Goal: Information Seeking & Learning: Check status

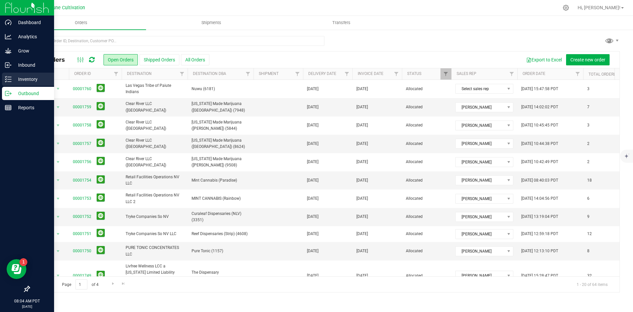
click at [15, 79] on p "Inventory" at bounding box center [32, 79] width 40 height 8
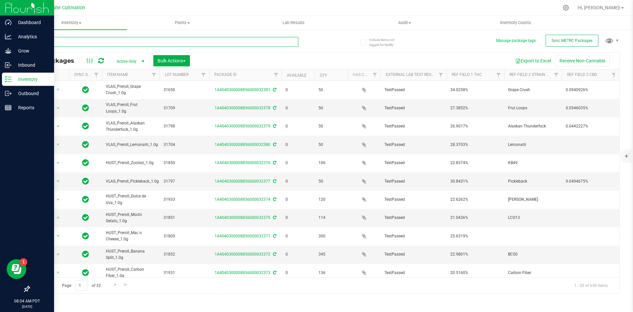
click at [119, 42] on input "text" at bounding box center [163, 42] width 269 height 10
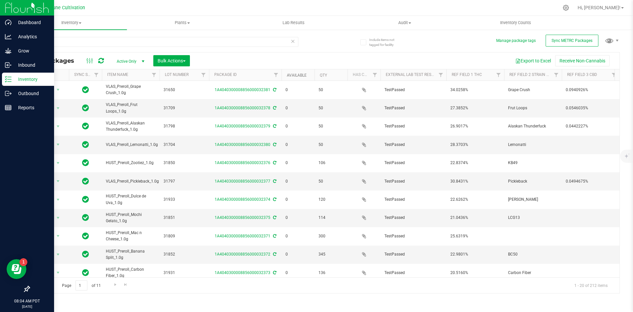
click at [293, 75] on link "Available" at bounding box center [297, 75] width 20 height 5
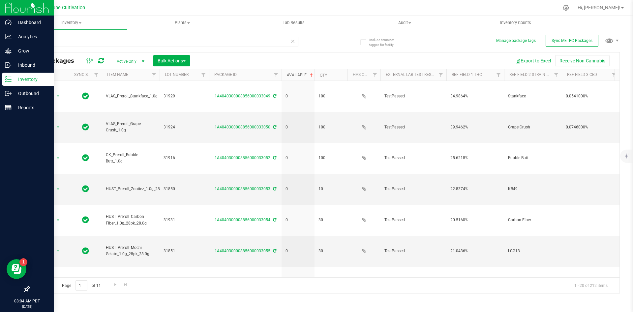
click at [293, 75] on link "Available" at bounding box center [300, 75] width 27 height 5
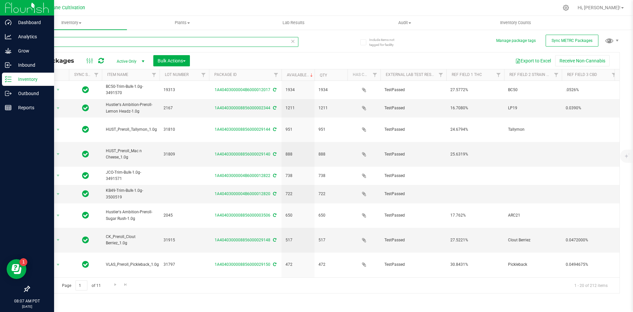
drag, startPoint x: 65, startPoint y: 37, endPoint x: 27, endPoint y: 40, distance: 37.4
click at [27, 40] on div "Include items not tagged for facility Manage package tags Sync METRC Packages 1…" at bounding box center [324, 129] width 617 height 201
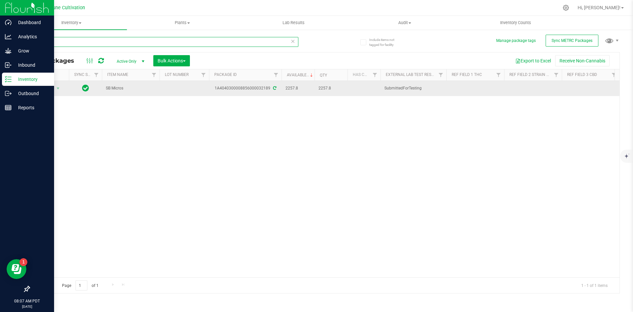
type input "32189"
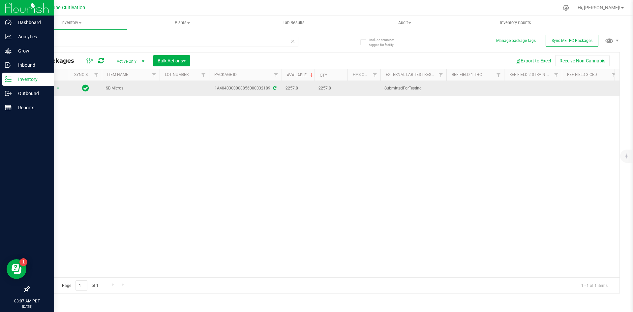
click at [273, 89] on icon at bounding box center [274, 88] width 3 height 4
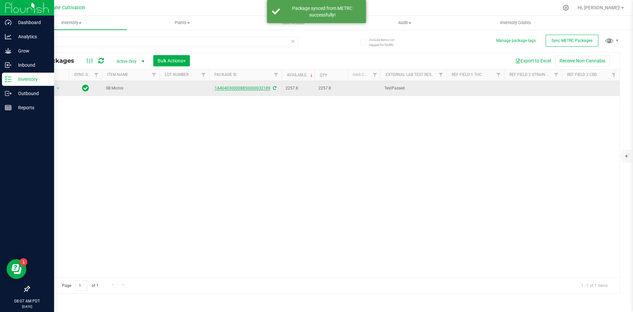
click at [245, 89] on link "1A4040300008856000032189" at bounding box center [243, 88] width 56 height 5
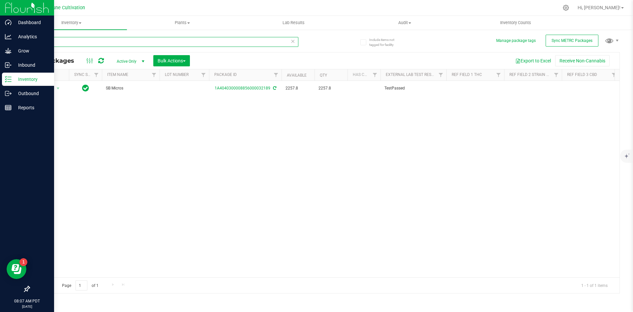
click at [81, 45] on input "32189" at bounding box center [163, 42] width 269 height 10
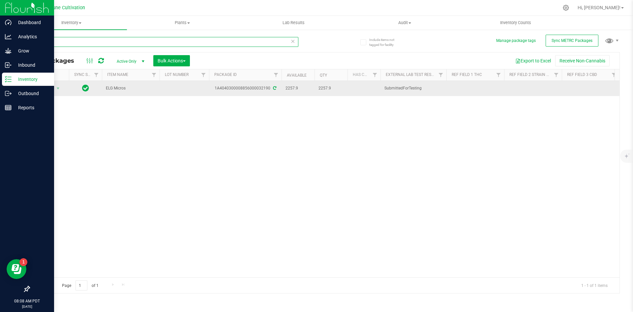
type input "32190"
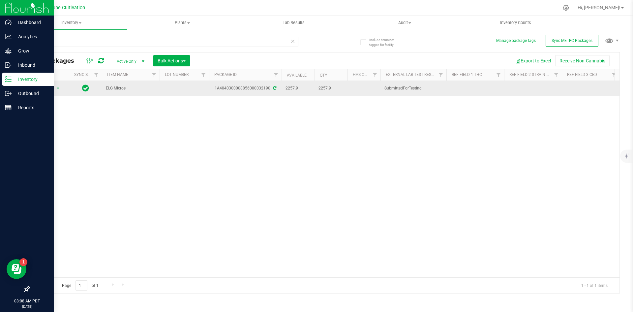
click at [273, 87] on icon at bounding box center [274, 88] width 3 height 4
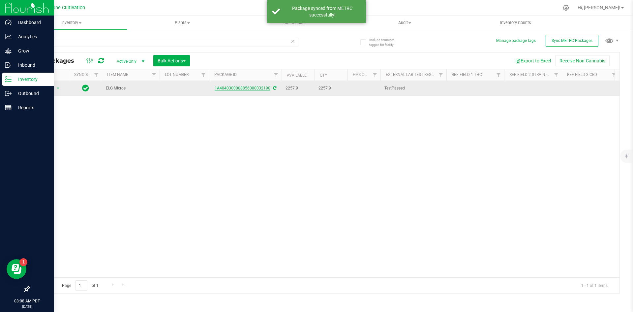
click at [254, 90] on link "1A4040300008856000032190" at bounding box center [243, 88] width 56 height 5
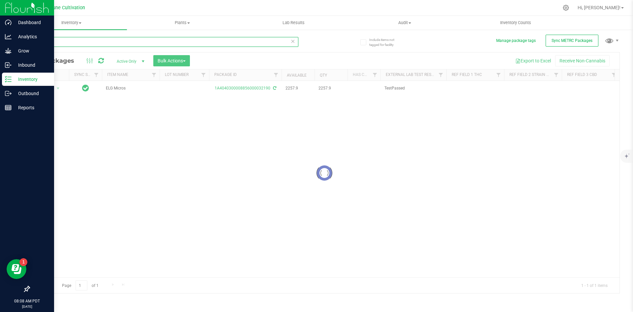
click at [94, 41] on input "32190" at bounding box center [163, 42] width 269 height 10
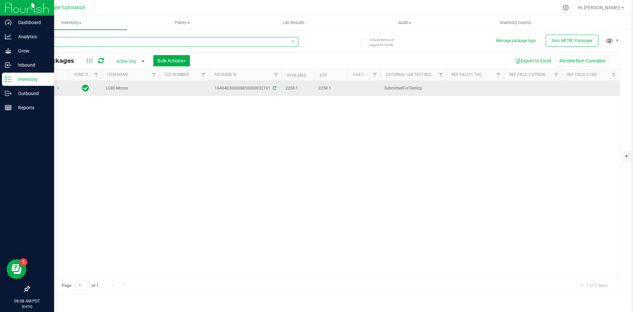
type input "32191"
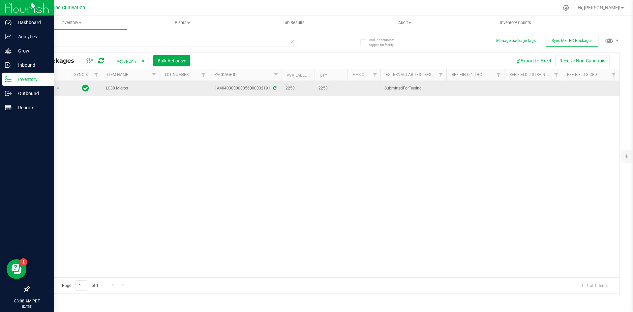
click at [274, 90] on icon at bounding box center [274, 88] width 3 height 4
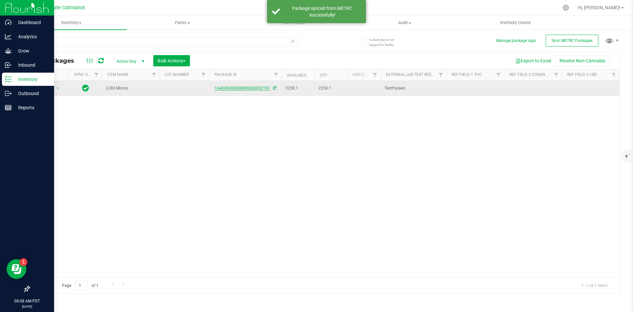
click at [259, 87] on link "1A4040300008856000032191" at bounding box center [243, 88] width 56 height 5
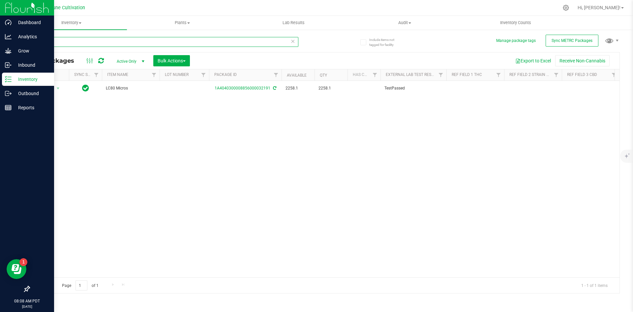
click at [182, 37] on input "32191" at bounding box center [163, 42] width 269 height 10
type input "32192"
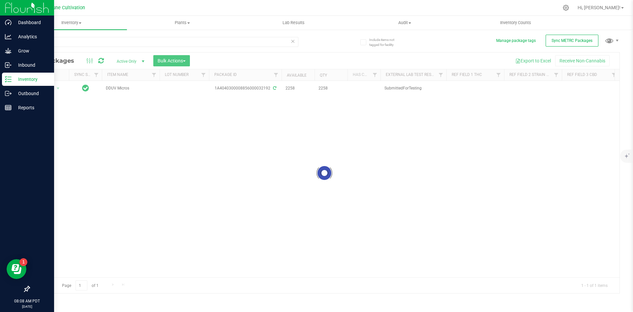
click at [274, 88] on div at bounding box center [324, 172] width 590 height 240
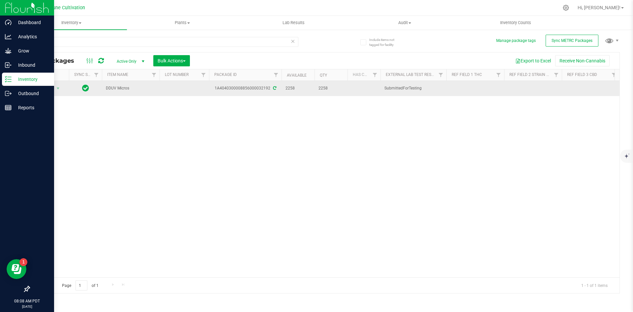
click at [273, 88] on icon at bounding box center [274, 88] width 3 height 4
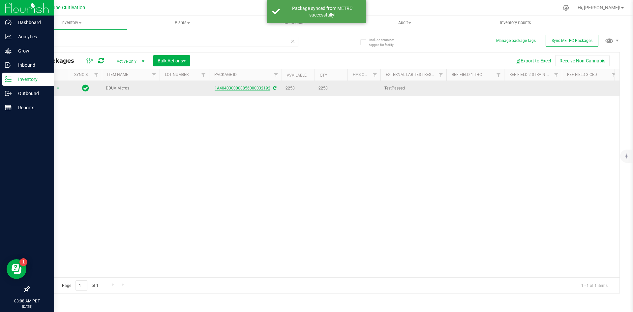
click at [255, 89] on link "1A4040300008856000032192" at bounding box center [243, 88] width 56 height 5
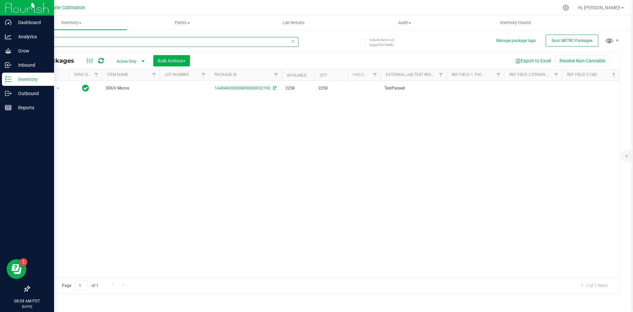
click at [92, 41] on input "32192" at bounding box center [163, 42] width 269 height 10
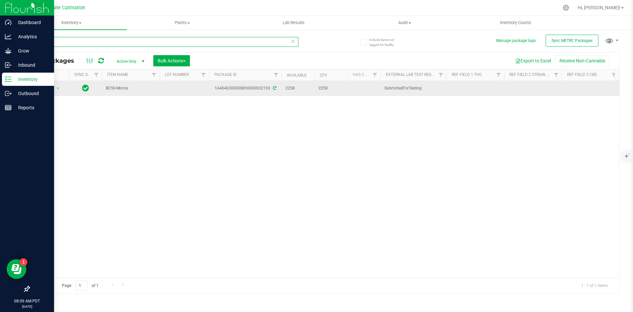
type input "32193"
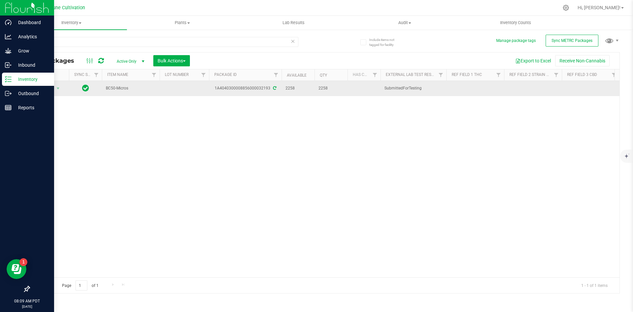
click at [273, 86] on icon at bounding box center [274, 88] width 3 height 4
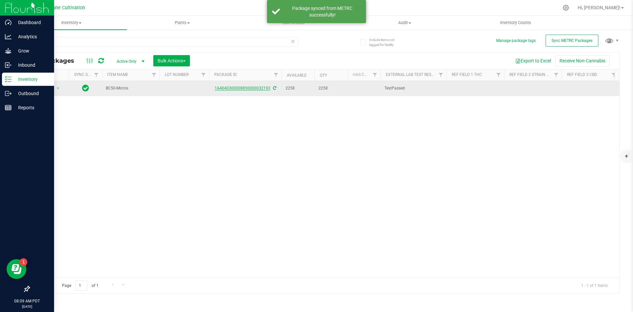
click at [248, 86] on link "1A4040300008856000032193" at bounding box center [243, 88] width 56 height 5
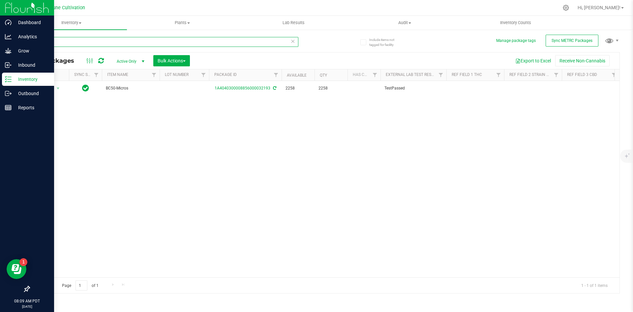
click at [85, 44] on input "32193" at bounding box center [163, 42] width 269 height 10
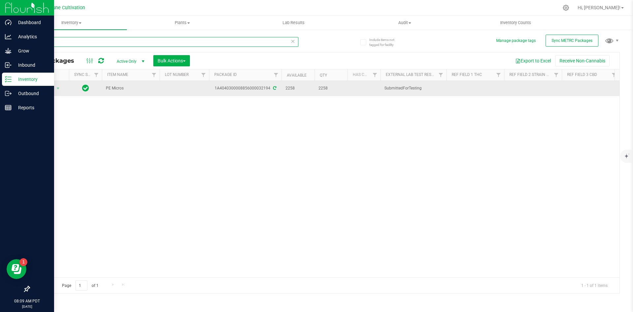
type input "32194"
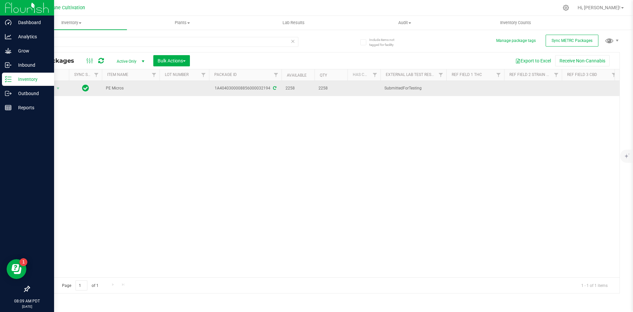
click at [274, 88] on icon at bounding box center [274, 88] width 3 height 4
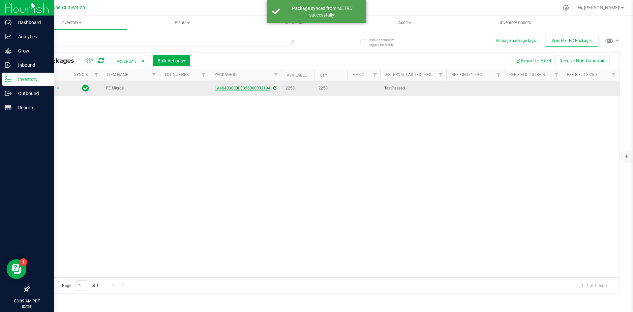
click at [248, 88] on link "1A4040300008856000032194" at bounding box center [243, 88] width 56 height 5
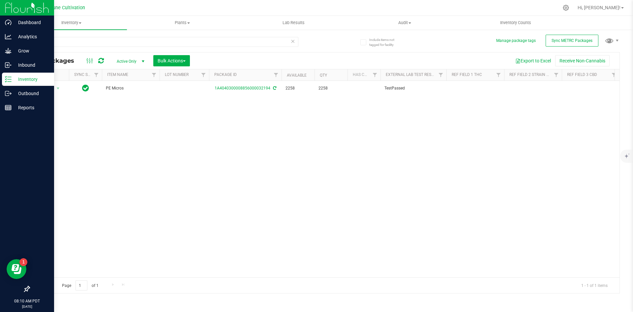
click at [274, 120] on div "Action Action Adjust qty Create package Edit attributes Global inventory Locate…" at bounding box center [324, 179] width 590 height 196
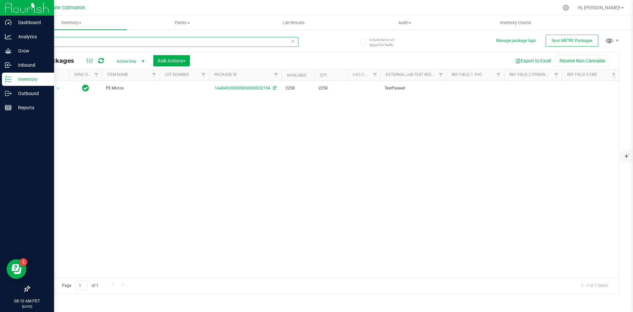
click at [114, 38] on input "32194" at bounding box center [163, 42] width 269 height 10
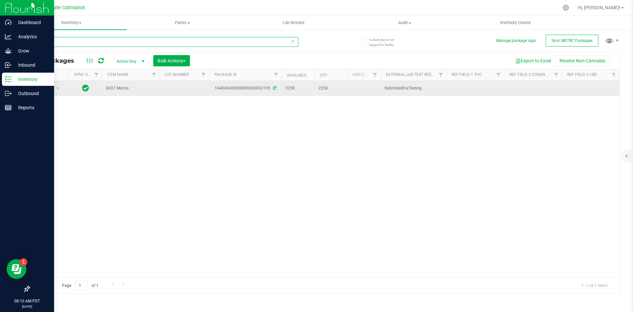
type input "32195"
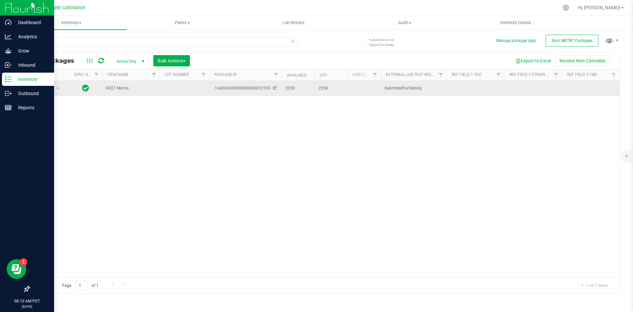
click at [275, 89] on icon at bounding box center [274, 88] width 3 height 4
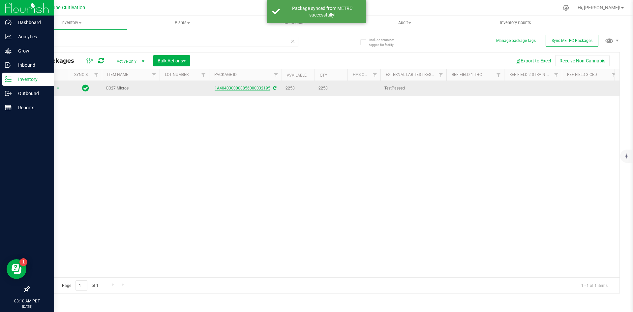
click at [248, 88] on link "1A4040300008856000032195" at bounding box center [243, 88] width 56 height 5
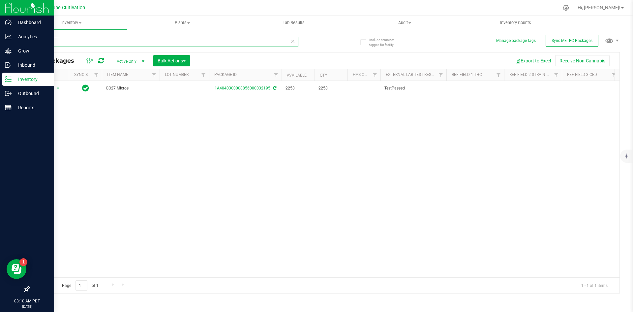
click at [159, 40] on input "32195" at bounding box center [163, 42] width 269 height 10
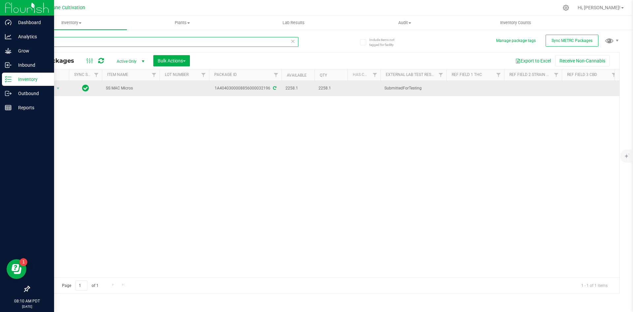
type input "32196"
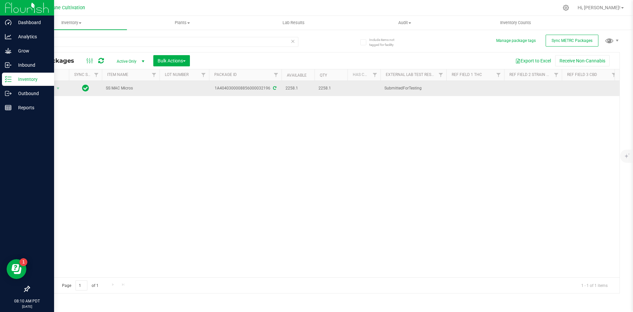
click at [273, 88] on icon at bounding box center [274, 88] width 3 height 4
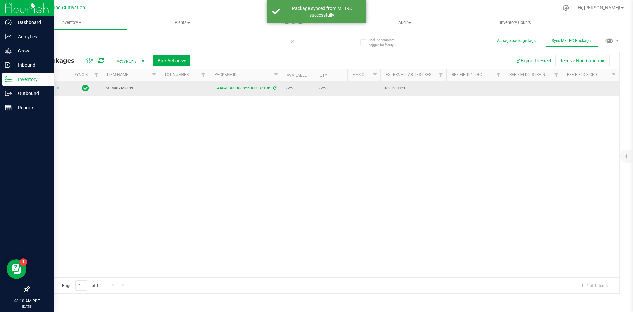
click at [259, 90] on div "1A4040300008856000032196" at bounding box center [245, 88] width 75 height 6
click at [257, 89] on link "1A4040300008856000032196" at bounding box center [243, 88] width 56 height 5
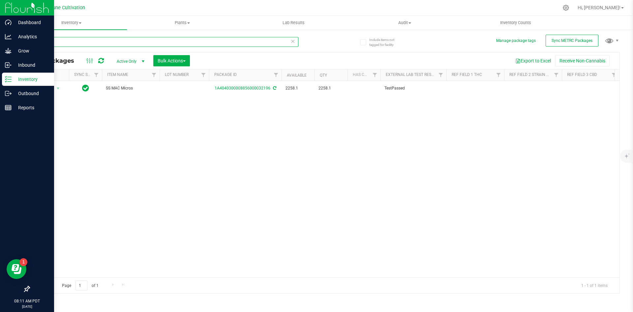
click at [84, 41] on input "32196" at bounding box center [163, 42] width 269 height 10
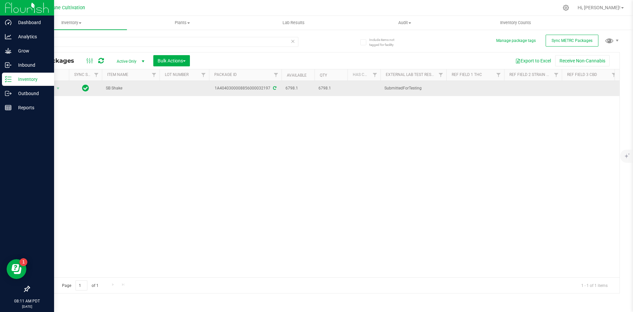
click at [275, 87] on icon at bounding box center [274, 88] width 3 height 4
click at [273, 89] on icon at bounding box center [274, 88] width 3 height 4
click at [247, 88] on div "1A4040300008856000032197" at bounding box center [245, 88] width 75 height 6
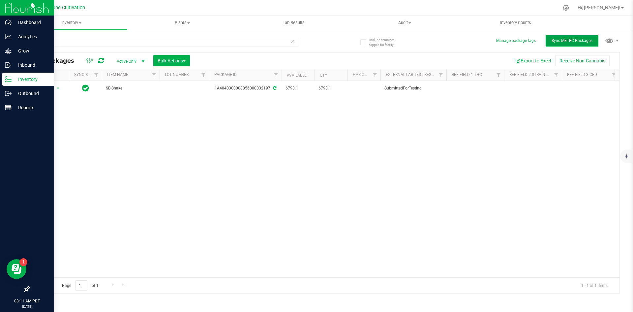
click at [587, 37] on button "Sync METRC Packages" at bounding box center [572, 41] width 53 height 12
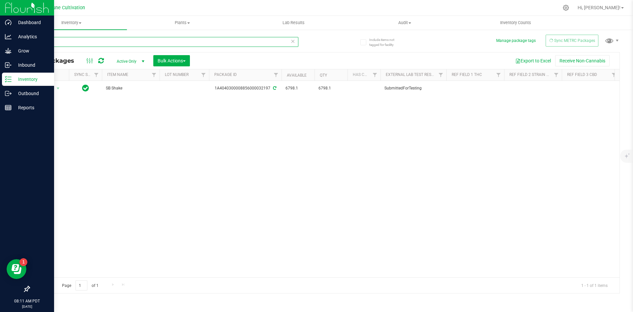
click at [55, 40] on input "32197" at bounding box center [163, 42] width 269 height 10
type input "32194"
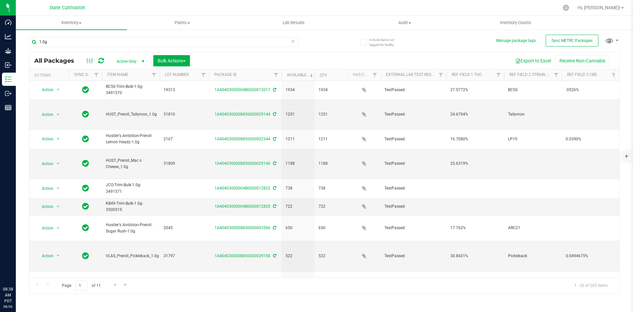
click at [294, 38] on icon at bounding box center [293, 41] width 5 height 8
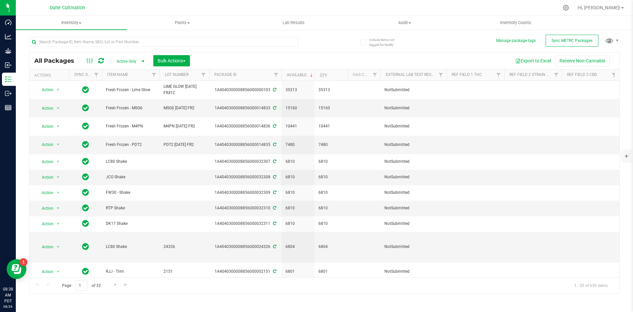
scroll to position [121, 0]
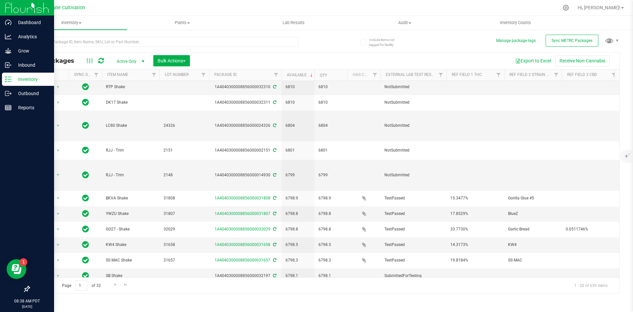
click at [5, 80] on icon at bounding box center [8, 79] width 7 height 7
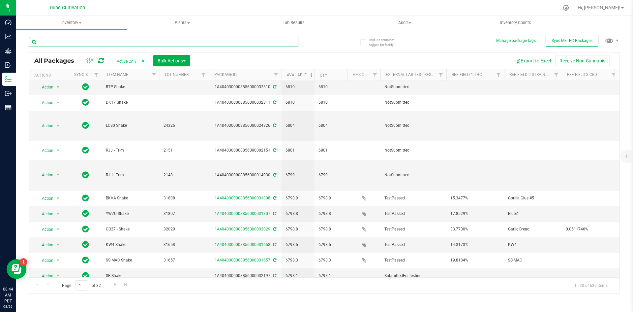
click at [94, 41] on input "text" at bounding box center [163, 42] width 269 height 10
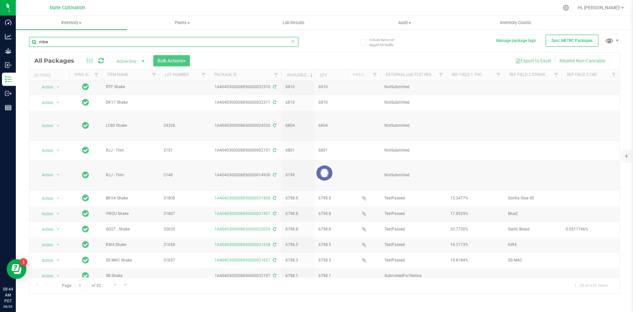
type input "rnbw"
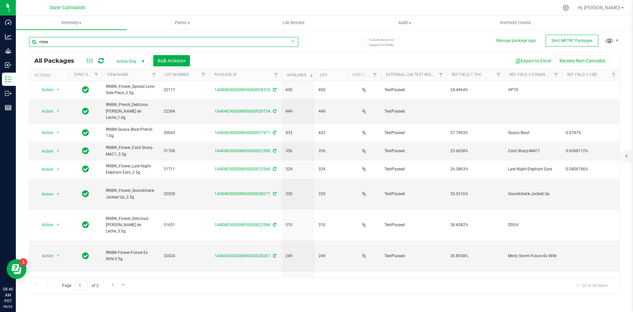
drag, startPoint x: 70, startPoint y: 41, endPoint x: 28, endPoint y: 42, distance: 41.2
click at [28, 42] on div "Include items not tagged for facility Manage package tags Sync METRC Packages r…" at bounding box center [324, 129] width 617 height 201
